Goal: Check status

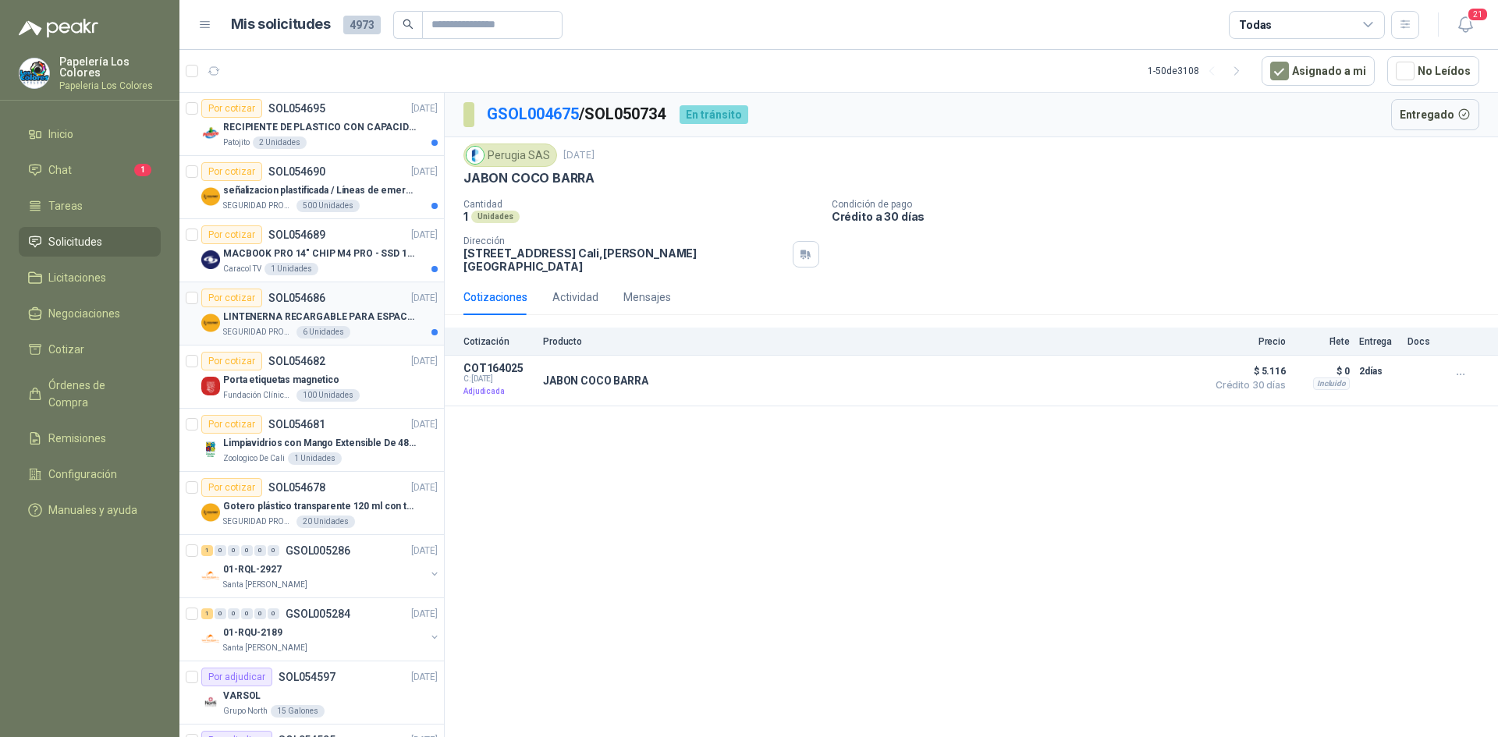
click at [347, 301] on div "Por cotizar SOL054686 [DATE]" at bounding box center [319, 298] width 236 height 19
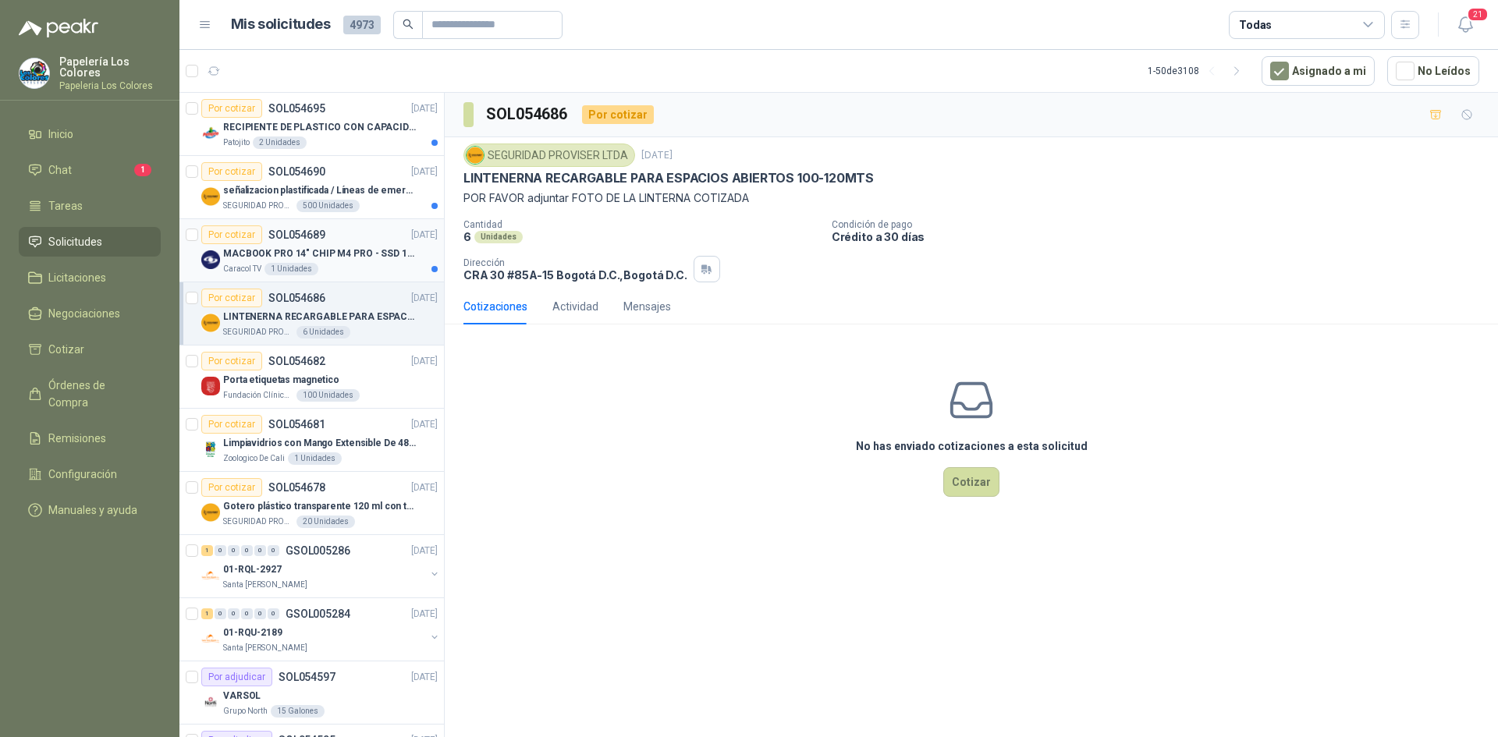
click at [360, 225] on article "Por cotizar SOL054689 [DATE] MACBOOK PRO 14" CHIP M4 PRO - SSD 1TB RAM 24GB Car…" at bounding box center [311, 250] width 264 height 63
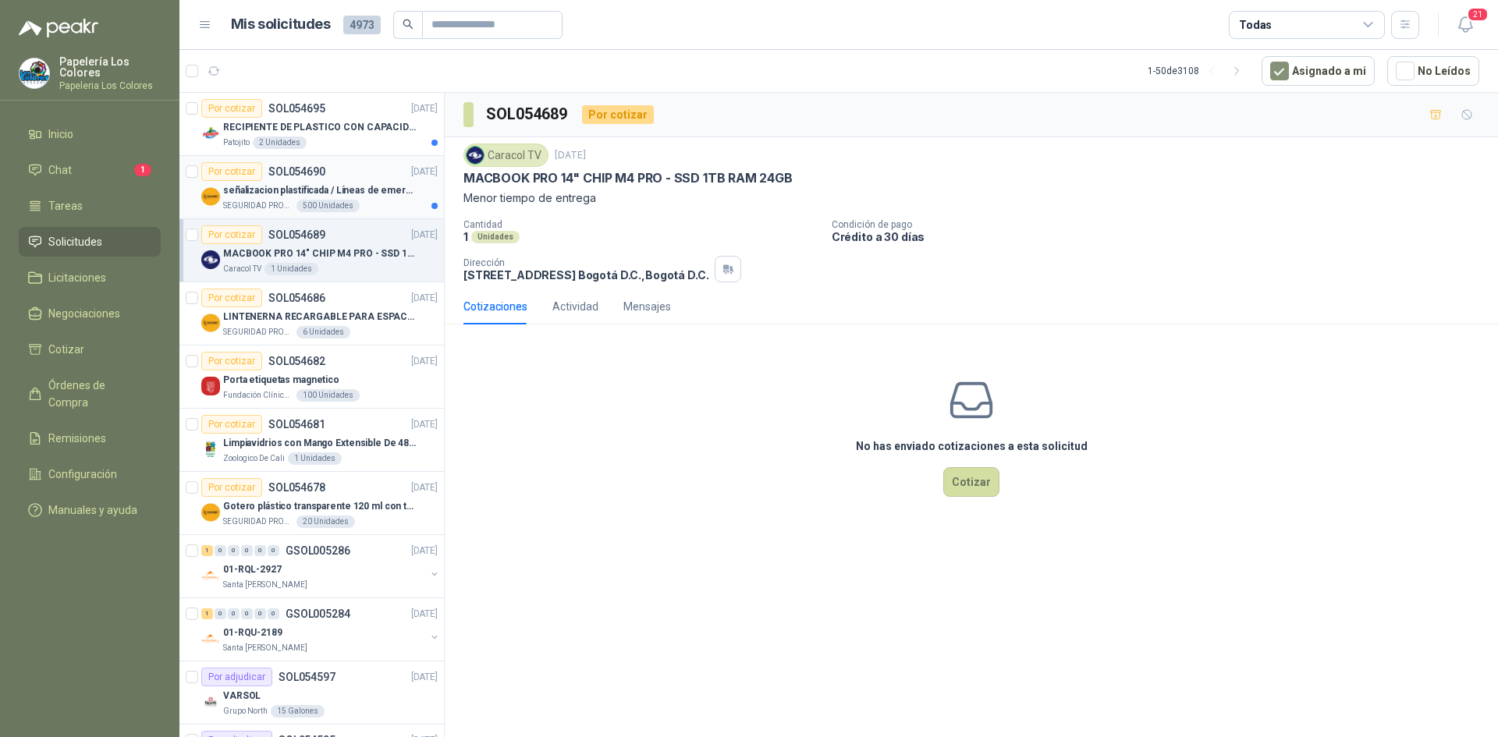
click at [352, 156] on article "Por cotizar SOL054690 [DATE] señalizacion plastificada / Líneas de emergencia S…" at bounding box center [311, 187] width 264 height 63
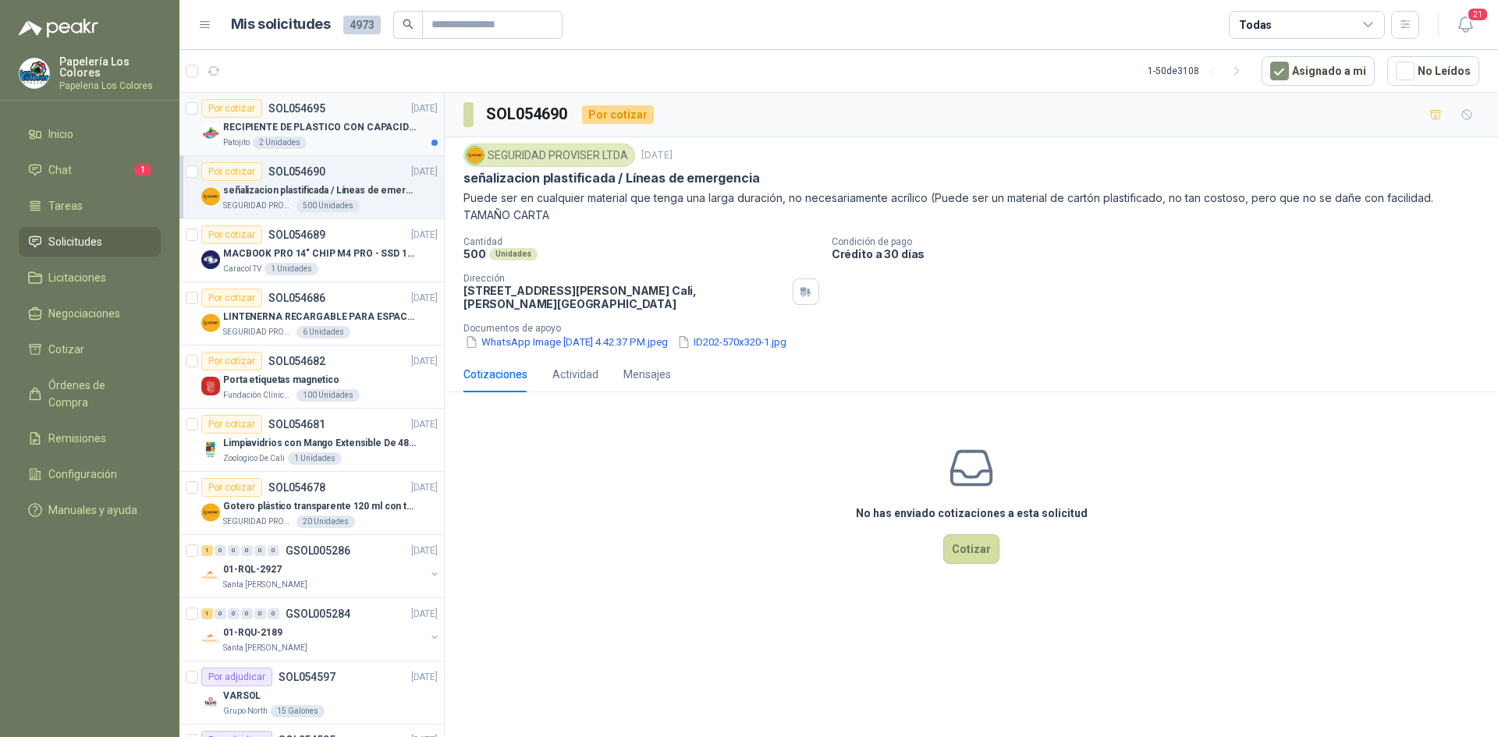
click at [358, 105] on div "Por cotizar SOL054695 [DATE]" at bounding box center [319, 108] width 236 height 19
